Goal: Information Seeking & Learning: Learn about a topic

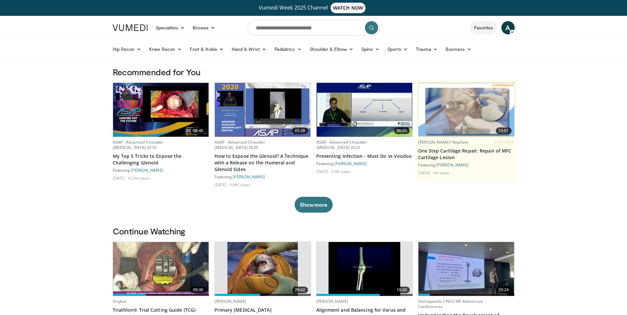
click at [491, 28] on link "Favorites" at bounding box center [483, 27] width 27 height 13
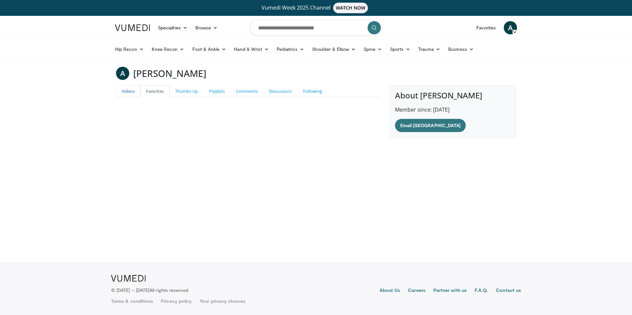
click at [128, 92] on link "Videos" at bounding box center [128, 91] width 24 height 12
click at [130, 30] on img at bounding box center [132, 27] width 35 height 7
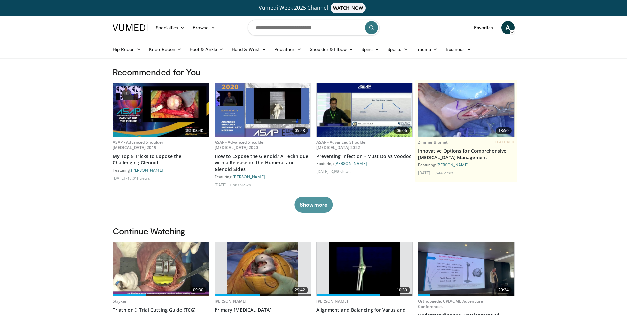
click at [324, 199] on button "Show more" at bounding box center [314, 205] width 38 height 16
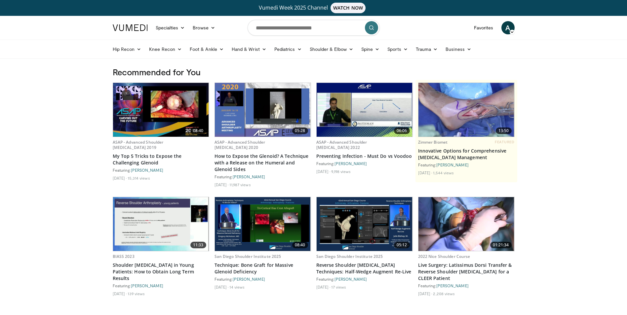
click at [511, 27] on span "A" at bounding box center [508, 27] width 13 height 13
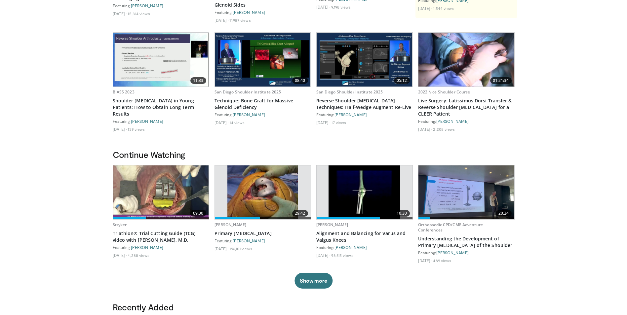
scroll to position [165, 0]
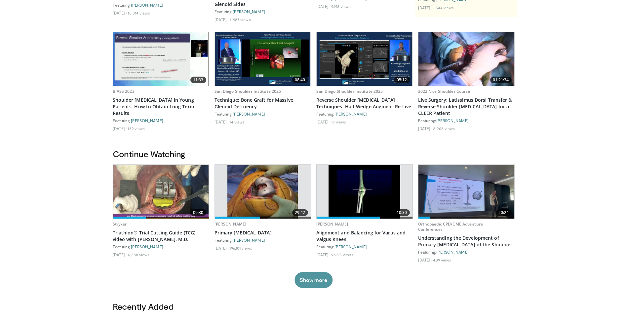
click at [317, 277] on button "Show more" at bounding box center [314, 280] width 38 height 16
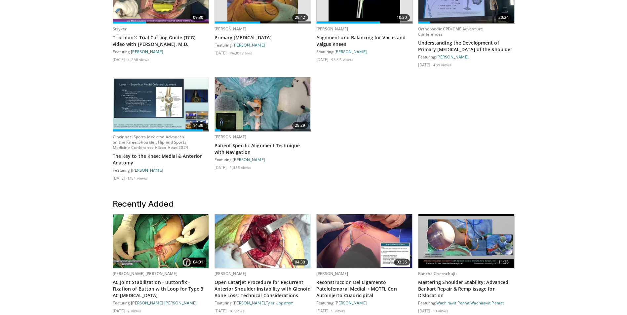
scroll to position [397, 0]
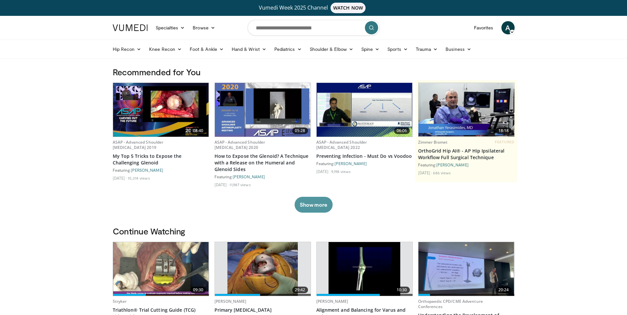
click at [314, 201] on button "Show more" at bounding box center [314, 205] width 38 height 16
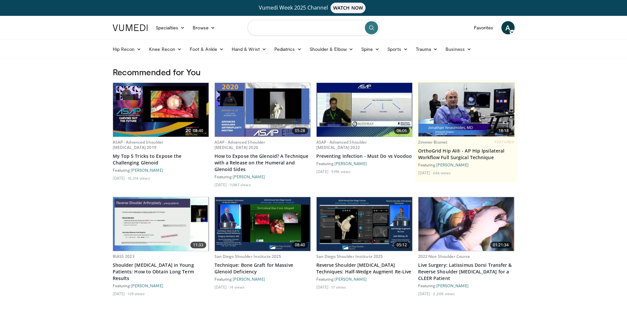
click at [262, 27] on input "Search topics, interventions" at bounding box center [314, 28] width 132 height 16
type input "**********"
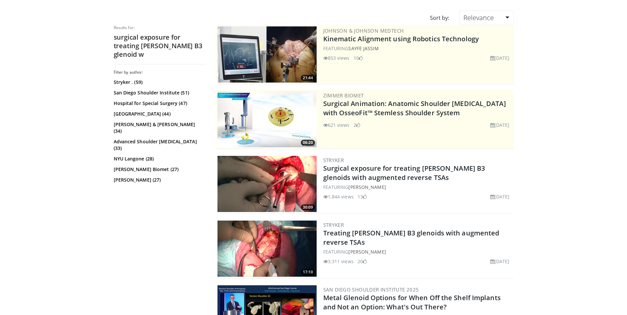
scroll to position [66, 0]
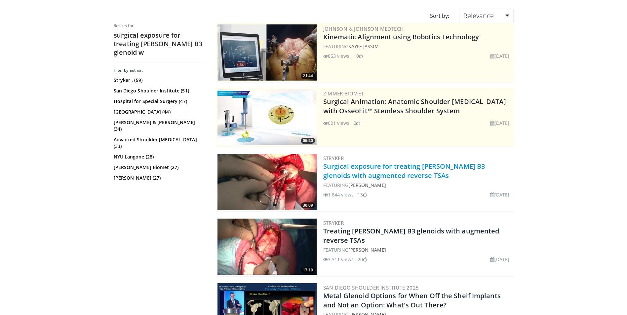
click at [351, 175] on link "Surgical exposure for treating [PERSON_NAME] B3 glenoids with augmented reverse…" at bounding box center [404, 171] width 162 height 18
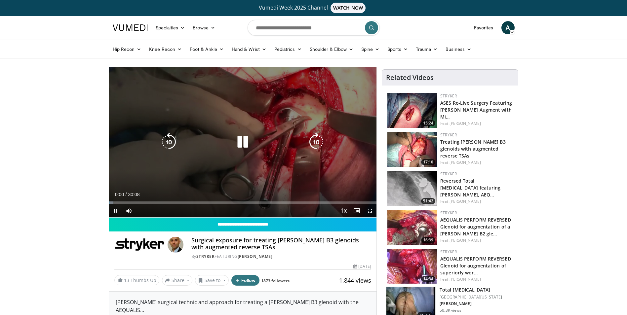
click at [241, 142] on icon "Video Player" at bounding box center [242, 142] width 19 height 19
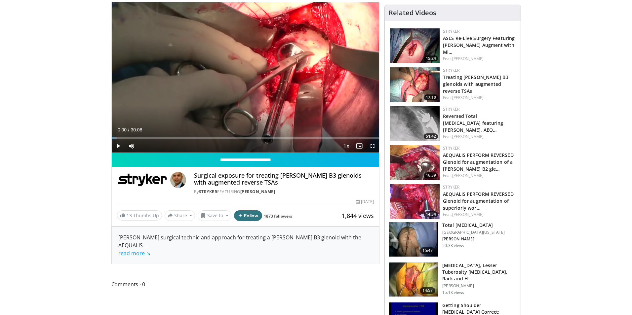
scroll to position [66, 0]
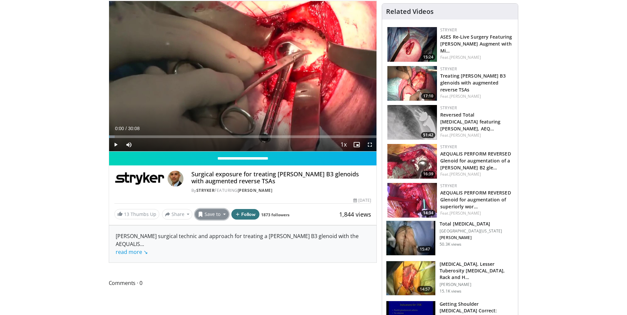
click at [222, 215] on button "Save to" at bounding box center [212, 214] width 34 height 11
click at [224, 244] on em "New Playlist" at bounding box center [216, 244] width 27 height 7
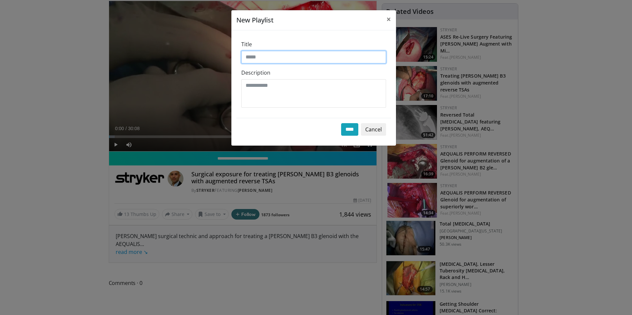
click at [266, 59] on input "Title" at bounding box center [313, 57] width 145 height 13
type input "****"
click at [347, 131] on input "****" at bounding box center [349, 129] width 17 height 13
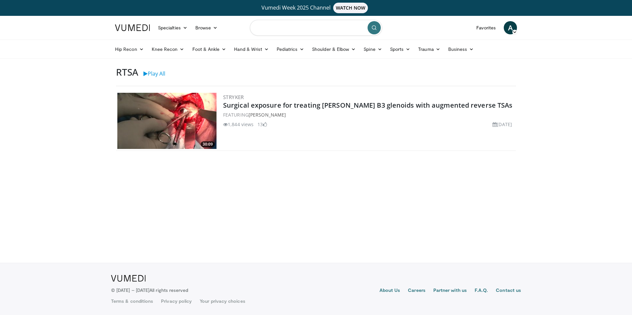
click at [281, 24] on input "Search topics, interventions" at bounding box center [316, 28] width 132 height 16
type input "**********"
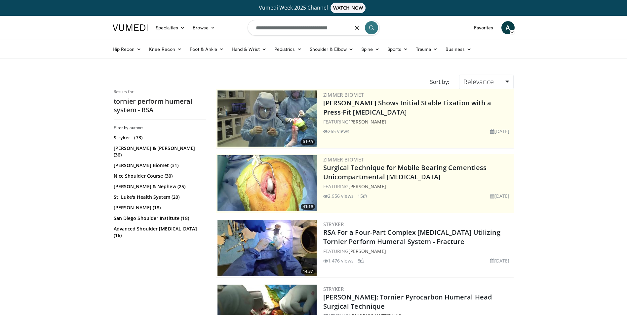
drag, startPoint x: 273, startPoint y: 29, endPoint x: 238, endPoint y: 32, distance: 35.5
click at [238, 32] on nav "Specialties Adult & Family Medicine Allergy, Asthma, Immunology Anesthesiology …" at bounding box center [314, 28] width 410 height 24
type input "**********"
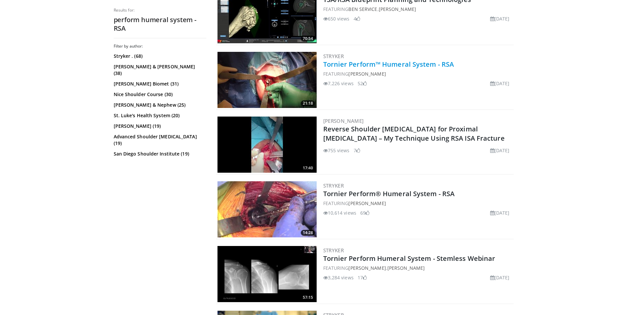
scroll to position [364, 0]
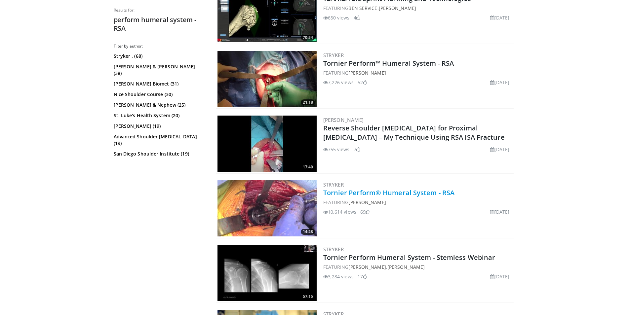
click at [352, 192] on link "Tornier Perform® Humeral System - RSA" at bounding box center [389, 192] width 132 height 9
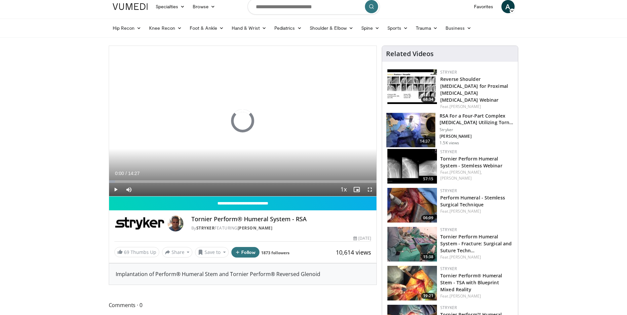
scroll to position [33, 0]
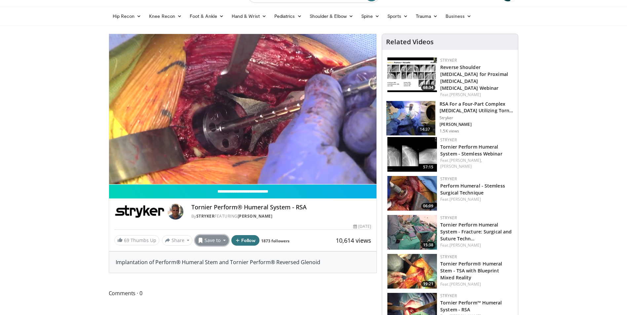
click at [219, 241] on button "Save to" at bounding box center [212, 240] width 34 height 11
click at [222, 266] on link "RTSA" at bounding box center [223, 265] width 57 height 11
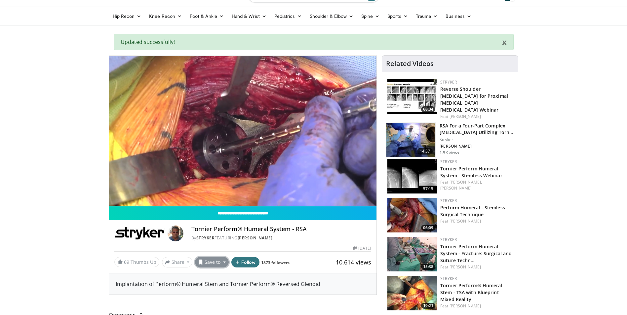
click at [218, 265] on button "Save to" at bounding box center [212, 262] width 34 height 11
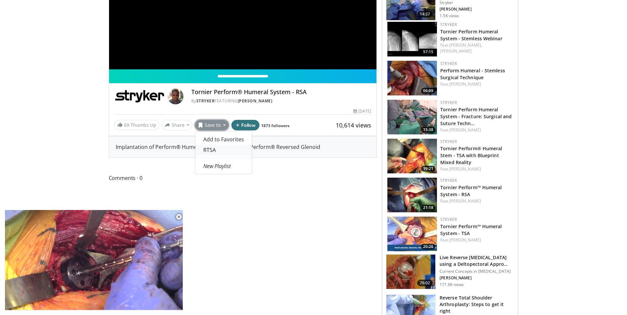
click at [218, 148] on link "RTSA" at bounding box center [223, 150] width 57 height 11
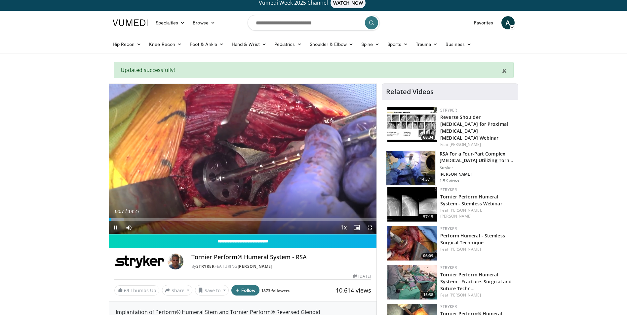
scroll to position [0, 0]
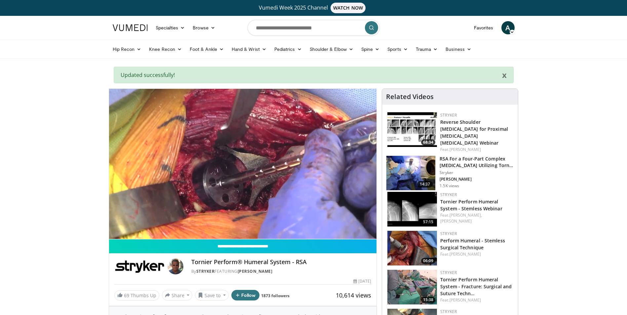
click at [506, 26] on span "A" at bounding box center [508, 27] width 13 height 13
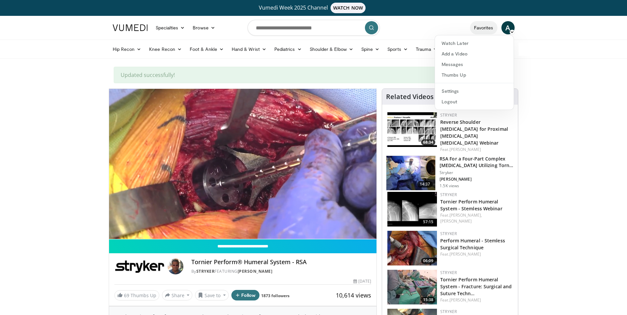
click at [493, 29] on link "Favorites" at bounding box center [483, 27] width 27 height 13
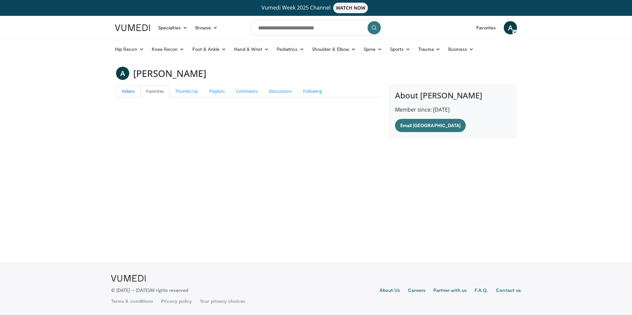
click at [137, 96] on link "Videos" at bounding box center [128, 91] width 24 height 12
click at [225, 93] on link "Playlists" at bounding box center [217, 91] width 27 height 12
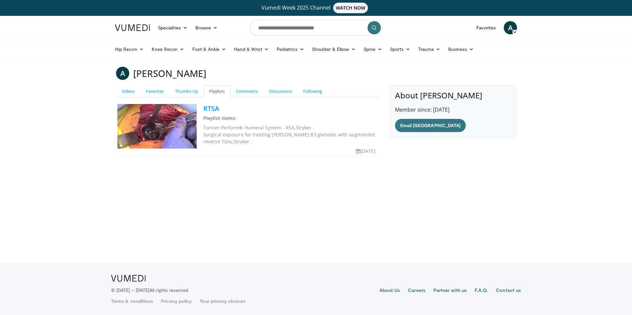
click at [213, 108] on link "RTSA" at bounding box center [211, 108] width 16 height 9
click at [277, 26] on input "Search topics, interventions" at bounding box center [316, 28] width 132 height 16
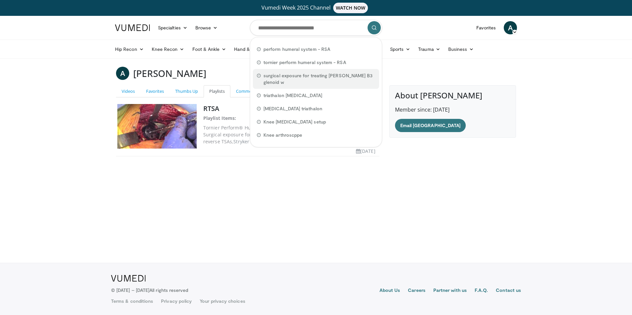
click at [278, 73] on span "surgical exposure for treating walch B3 glenoid w" at bounding box center [320, 78] width 112 height 13
type input "**********"
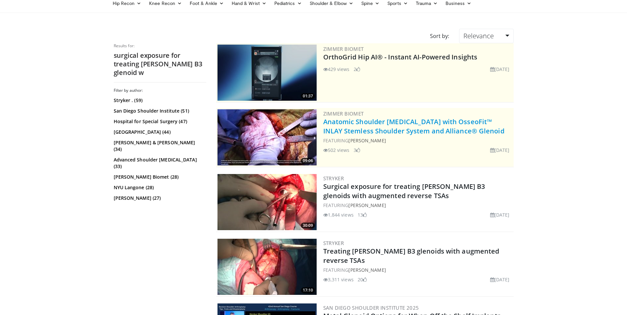
scroll to position [99, 0]
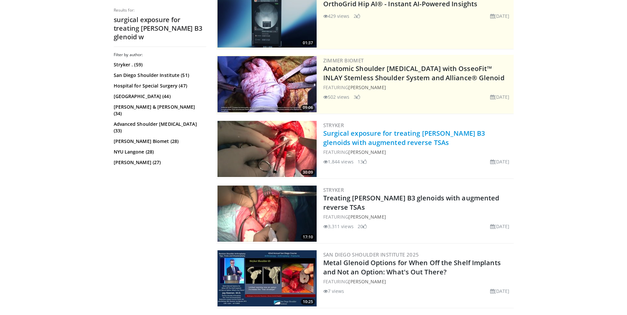
click at [357, 135] on link "Surgical exposure for treating [PERSON_NAME] B3 glenoids with augmented reverse…" at bounding box center [404, 138] width 162 height 18
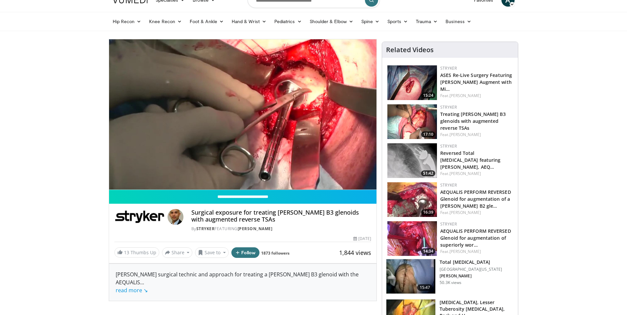
scroll to position [66, 0]
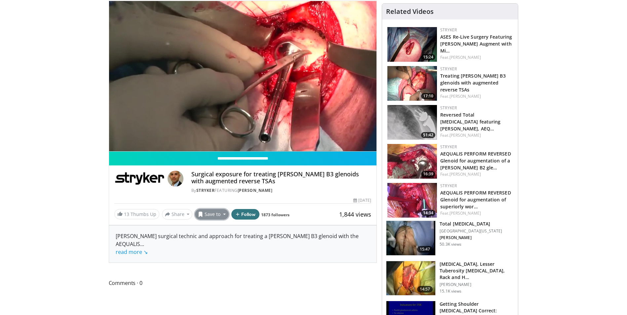
click at [215, 218] on button "Save to" at bounding box center [212, 214] width 34 height 11
click at [218, 240] on link "RTSA" at bounding box center [223, 239] width 57 height 11
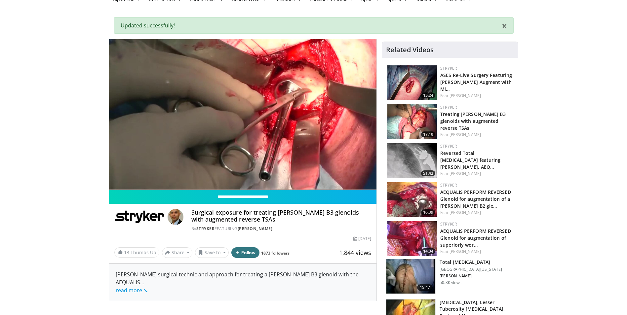
scroll to position [0, 0]
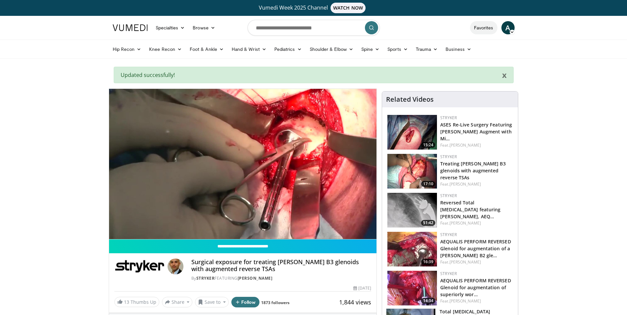
click at [488, 26] on link "Favorites" at bounding box center [483, 27] width 27 height 13
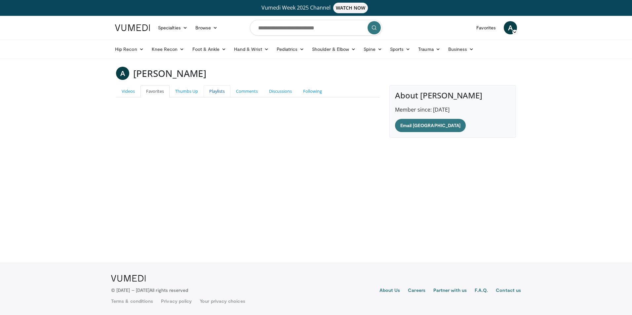
click at [229, 93] on link "Playlists" at bounding box center [217, 91] width 27 height 12
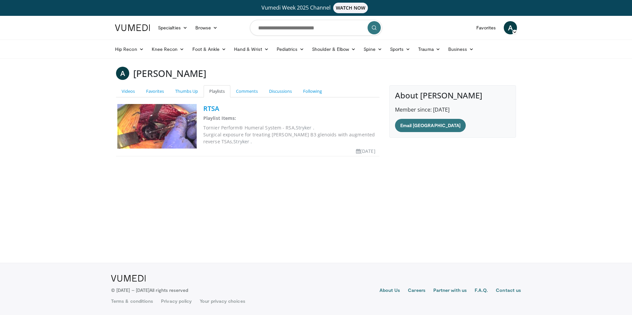
click at [211, 111] on link "RTSA" at bounding box center [211, 108] width 16 height 9
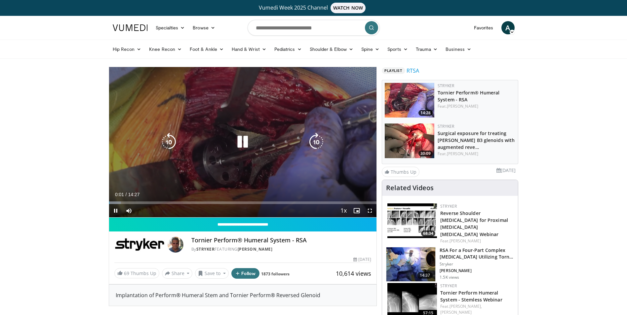
click at [249, 140] on icon "Video Player" at bounding box center [242, 142] width 19 height 19
click at [285, 157] on div "10 seconds Tap to unmute" at bounding box center [243, 142] width 268 height 150
click at [242, 140] on icon "Video Player" at bounding box center [242, 142] width 19 height 19
click at [243, 139] on icon "Video Player" at bounding box center [242, 142] width 19 height 19
drag, startPoint x: 371, startPoint y: 209, endPoint x: 372, endPoint y: 233, distance: 24.5
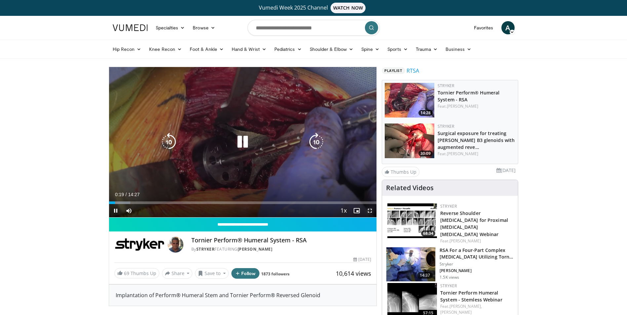
click at [371, 209] on span "Video Player" at bounding box center [369, 210] width 13 height 13
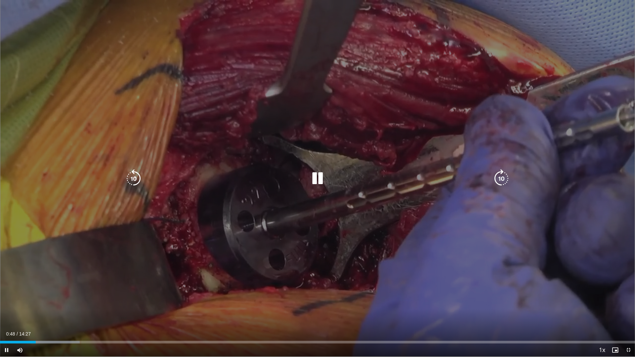
click at [308, 228] on div "10 seconds Tap to unmute" at bounding box center [317, 178] width 635 height 357
click at [321, 228] on div "10 seconds Tap to unmute" at bounding box center [317, 178] width 635 height 357
click at [128, 175] on icon "Video Player" at bounding box center [133, 178] width 19 height 19
click at [130, 177] on icon "Video Player" at bounding box center [133, 178] width 19 height 19
click at [135, 180] on icon "Video Player" at bounding box center [133, 178] width 19 height 19
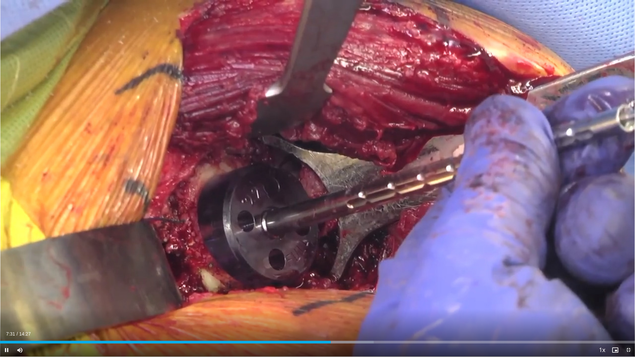
click at [631, 315] on span "Video Player" at bounding box center [628, 350] width 13 height 13
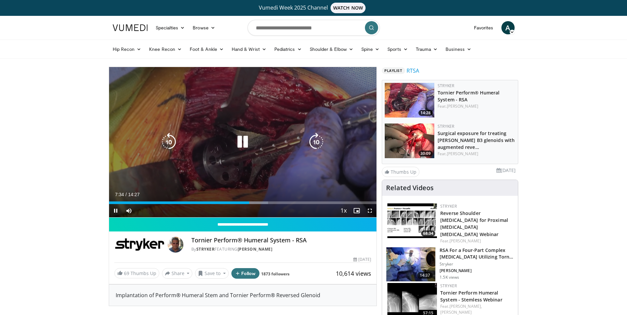
click at [277, 115] on div "20 seconds Tap to unmute" at bounding box center [243, 142] width 268 height 150
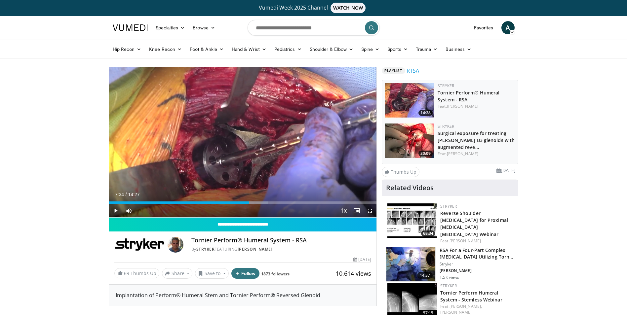
click at [414, 145] on img at bounding box center [410, 141] width 50 height 35
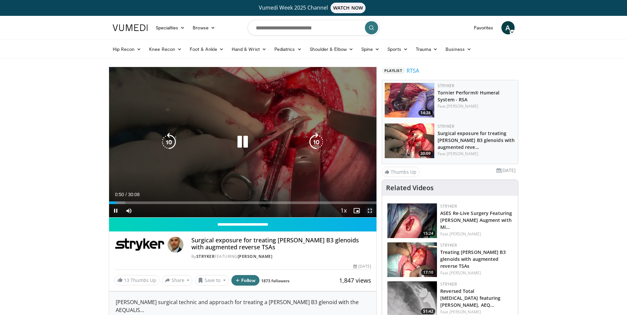
drag, startPoint x: 374, startPoint y: 210, endPoint x: 375, endPoint y: 235, distance: 24.5
click at [374, 210] on span "Video Player" at bounding box center [369, 210] width 13 height 13
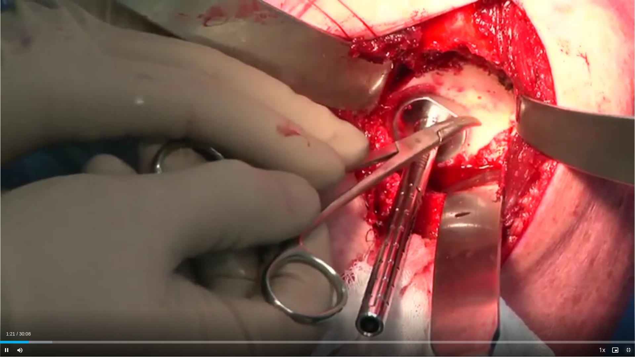
click at [627, 315] on span "Video Player" at bounding box center [628, 350] width 13 height 13
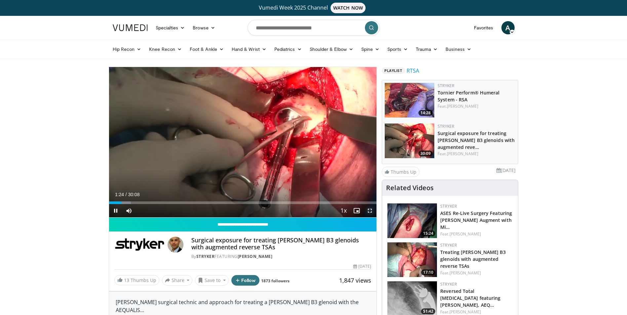
click at [367, 211] on span "Video Player" at bounding box center [369, 210] width 13 height 13
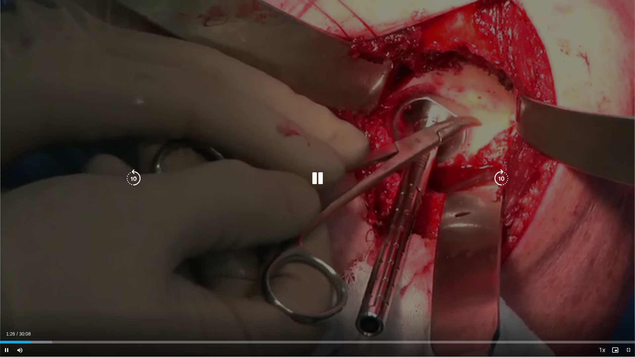
click at [500, 183] on icon "Video Player" at bounding box center [501, 178] width 19 height 19
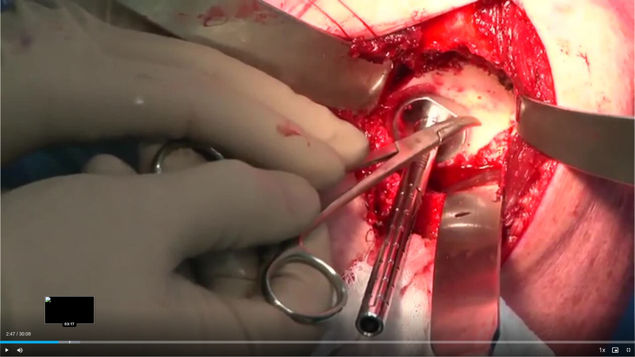
click at [69, 315] on div "Loaded : 12.61% 02:47 03:17" at bounding box center [317, 342] width 635 height 3
click at [78, 315] on div "Progress Bar" at bounding box center [78, 342] width 1 height 3
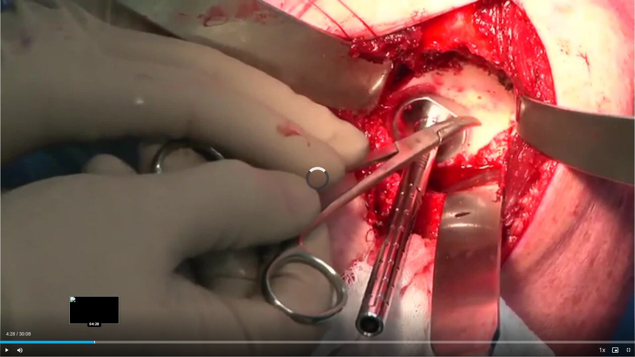
click at [94, 315] on div "Progress Bar" at bounding box center [94, 342] width 1 height 3
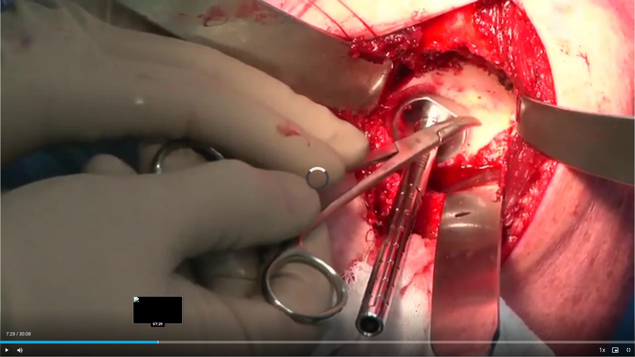
click at [158, 315] on div "Loaded : 0.00% 07:29 07:29" at bounding box center [317, 340] width 635 height 6
click at [170, 315] on div "Progress Bar" at bounding box center [170, 342] width 1 height 3
click at [183, 315] on div "Loaded : 0.00% 08:04 08:38" at bounding box center [317, 342] width 635 height 3
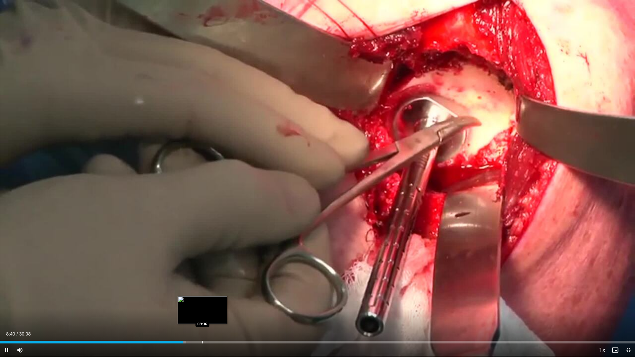
click at [202, 315] on video-js "**********" at bounding box center [317, 178] width 635 height 357
click at [207, 315] on div "Loaded : 29.34% 09:49 09:49" at bounding box center [317, 340] width 635 height 6
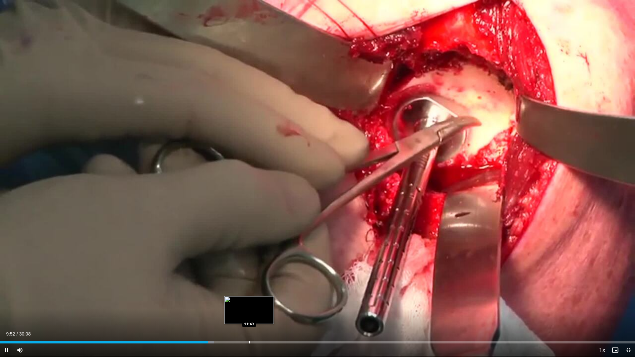
click at [252, 315] on div "Loaded : 33.77% 09:52 11:49" at bounding box center [317, 340] width 635 height 6
click at [245, 315] on div "Loaded : 40.41% 12:00 11:37" at bounding box center [317, 340] width 635 height 6
click at [236, 315] on div "Current Time 11:37 / Duration 30:08 Pause Skip Backward Skip Forward Mute Loade…" at bounding box center [317, 350] width 635 height 13
click at [233, 315] on div "Loaded : 40.41% 11:38 11:03" at bounding box center [317, 340] width 635 height 6
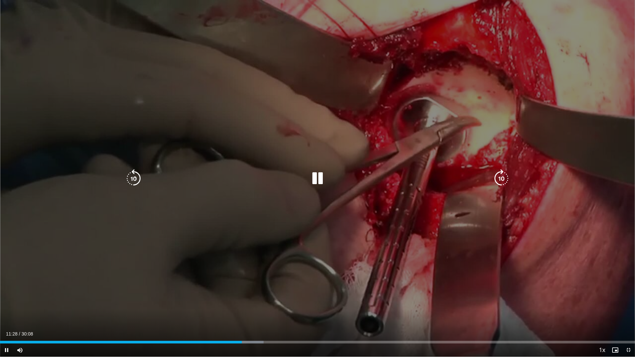
click at [131, 182] on icon "Video Player" at bounding box center [133, 178] width 19 height 19
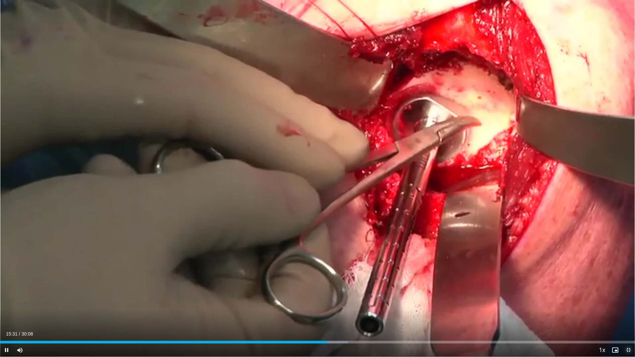
click at [627, 315] on span "Video Player" at bounding box center [628, 350] width 13 height 13
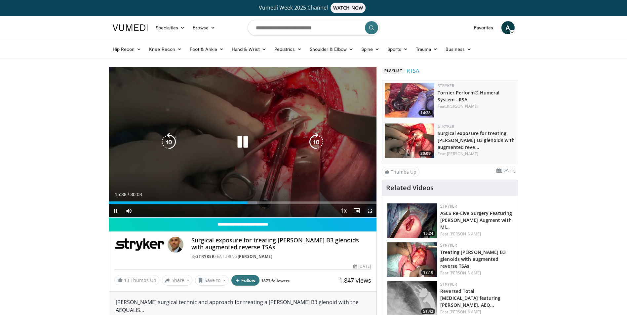
drag, startPoint x: 372, startPoint y: 210, endPoint x: 374, endPoint y: 234, distance: 24.5
click at [372, 210] on span "Video Player" at bounding box center [369, 210] width 13 height 13
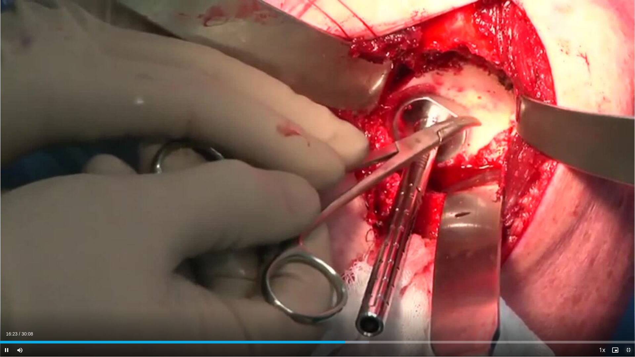
click at [627, 315] on span "Video Player" at bounding box center [628, 350] width 13 height 13
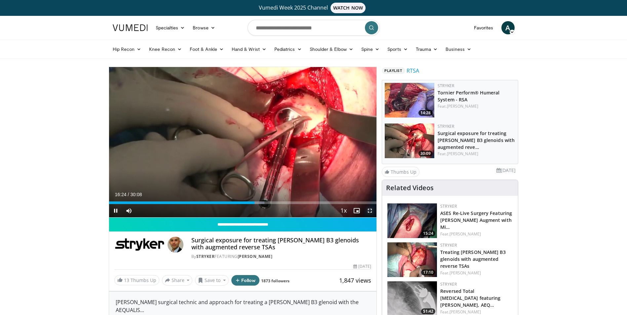
click at [371, 210] on span "Video Player" at bounding box center [369, 210] width 13 height 13
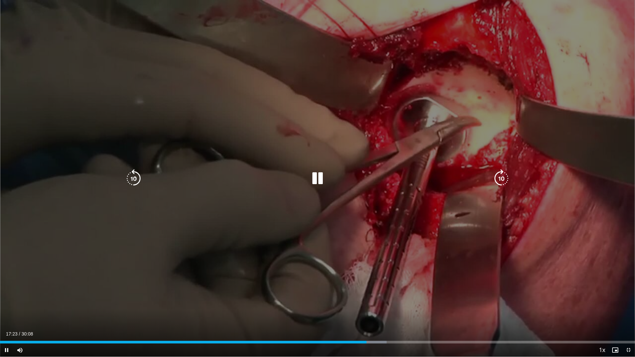
click at [503, 179] on icon "Video Player" at bounding box center [501, 178] width 19 height 19
click at [498, 173] on icon "Video Player" at bounding box center [501, 178] width 19 height 19
click at [499, 176] on icon "Video Player" at bounding box center [501, 178] width 19 height 19
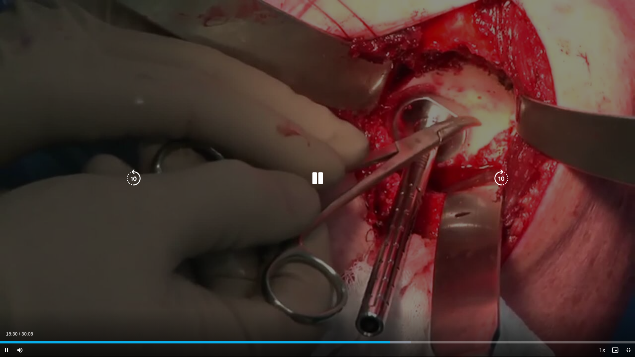
click at [318, 175] on icon "Video Player" at bounding box center [317, 178] width 19 height 19
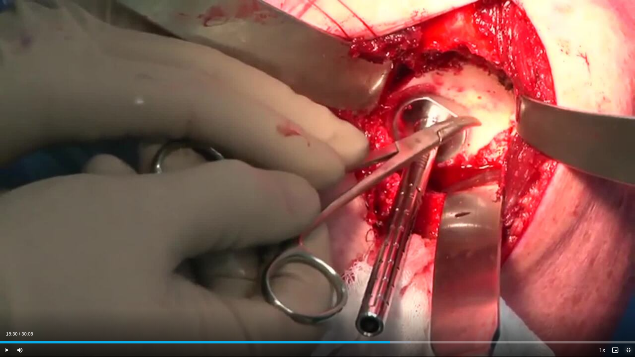
click at [627, 315] on span "Video Player" at bounding box center [628, 350] width 13 height 13
